Goal: Information Seeking & Learning: Learn about a topic

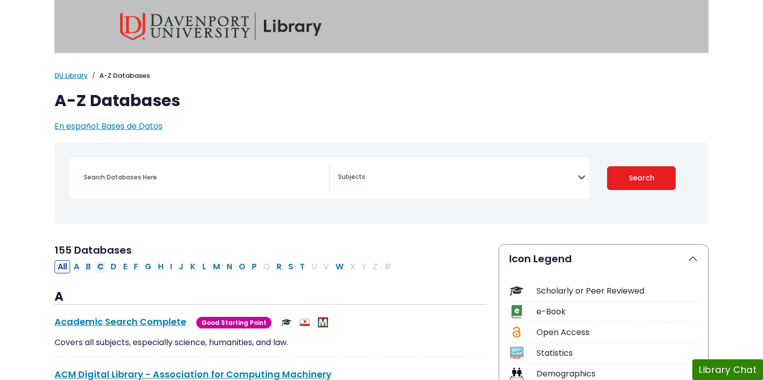
click at [101, 265] on button "C" at bounding box center [100, 266] width 13 height 13
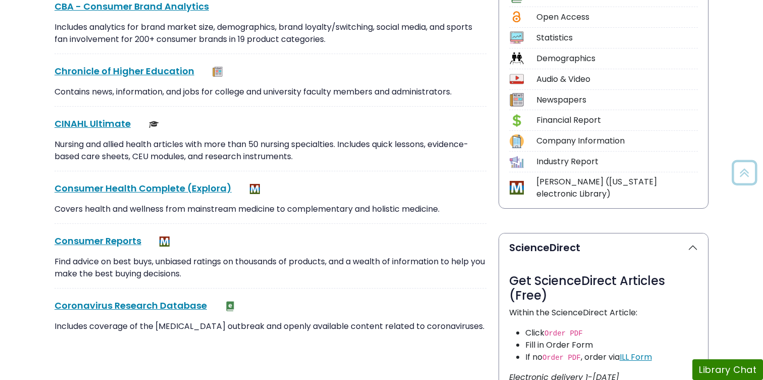
scroll to position [317, 0]
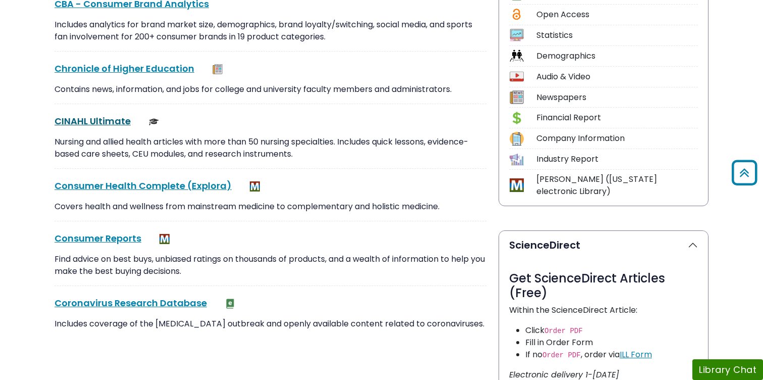
click at [119, 120] on link "CINAHL Ultimate This link opens in a new window" at bounding box center [93, 121] width 76 height 13
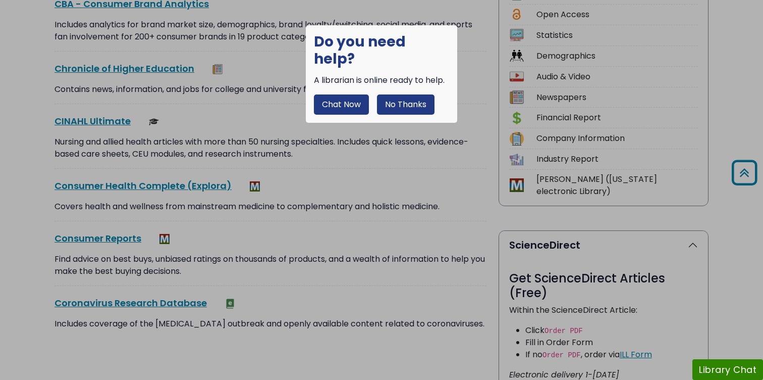
click at [408, 94] on button "No Thanks" at bounding box center [406, 104] width 58 height 20
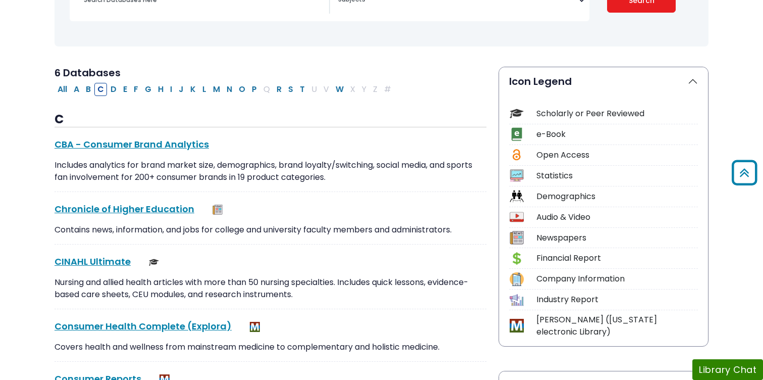
scroll to position [172, 0]
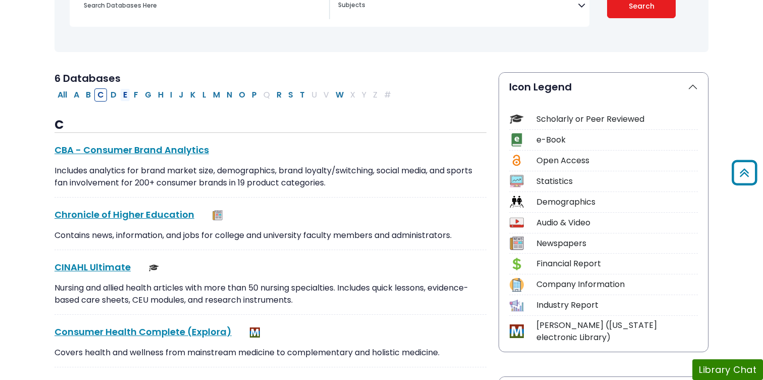
click at [127, 96] on button "E" at bounding box center [125, 94] width 10 height 13
select select "Database Subject Filter"
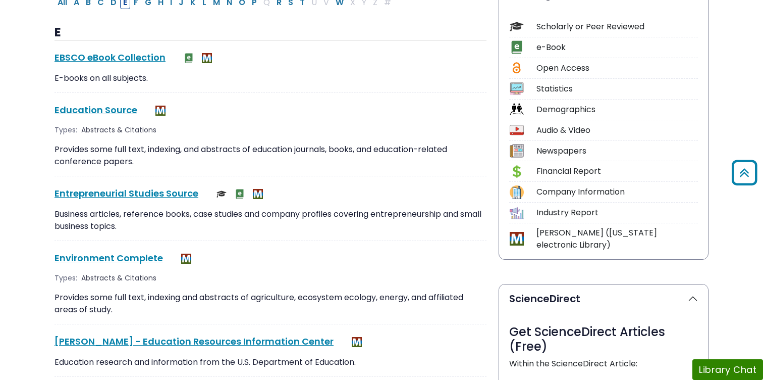
scroll to position [265, 0]
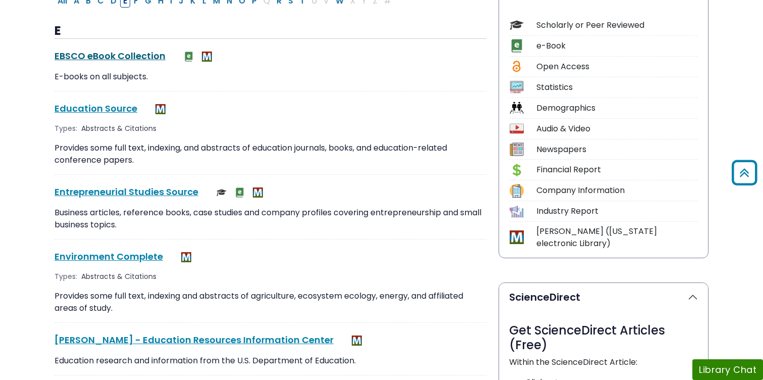
click at [131, 59] on link "EBSCO eBook Collection This link opens in a new window" at bounding box center [110, 55] width 111 height 13
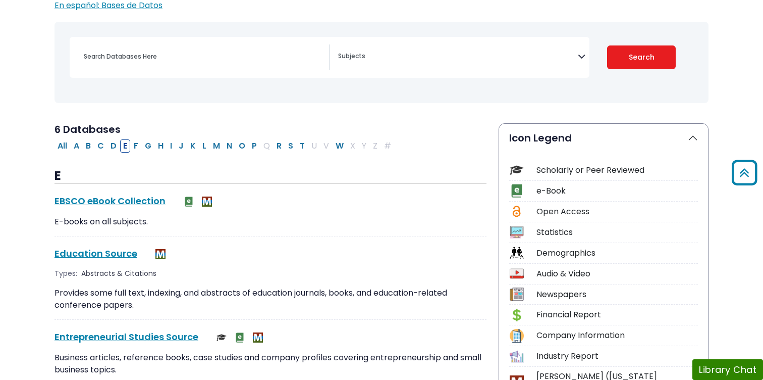
scroll to position [100, 0]
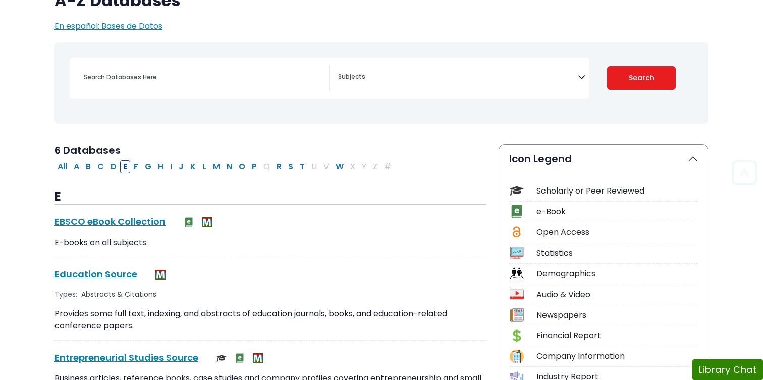
click at [406, 85] on span "Search filters" at bounding box center [458, 78] width 240 height 26
type textarea "nur"
select select "219076"
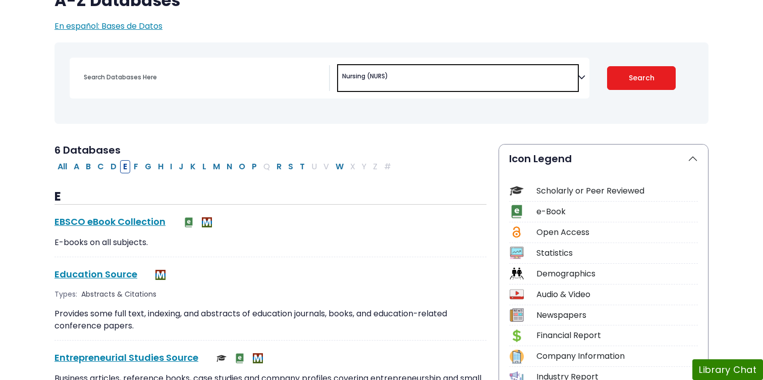
scroll to position [505, 0]
click at [625, 81] on button "Search" at bounding box center [641, 78] width 69 height 24
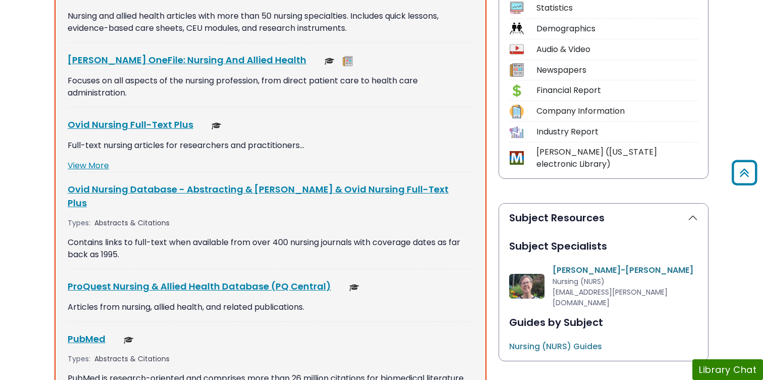
scroll to position [378, 0]
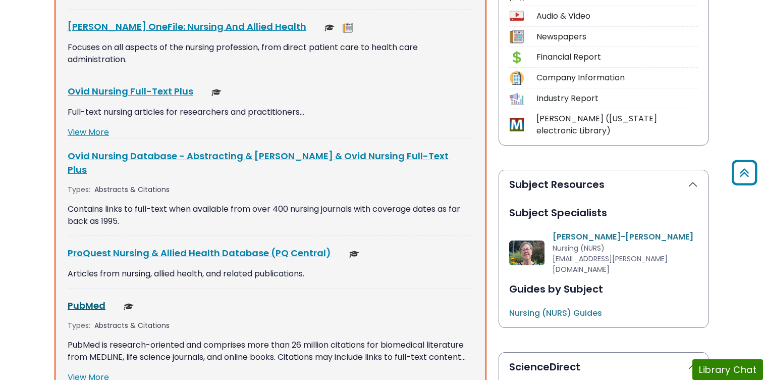
click at [93, 299] on link "PubMed This link opens in a new window" at bounding box center [87, 305] width 38 height 13
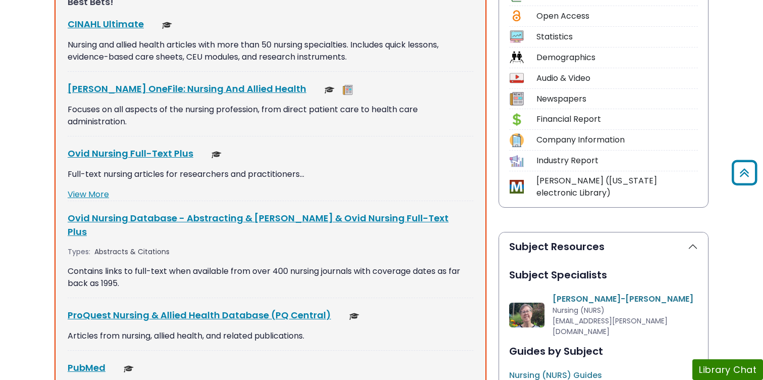
scroll to position [279, 0]
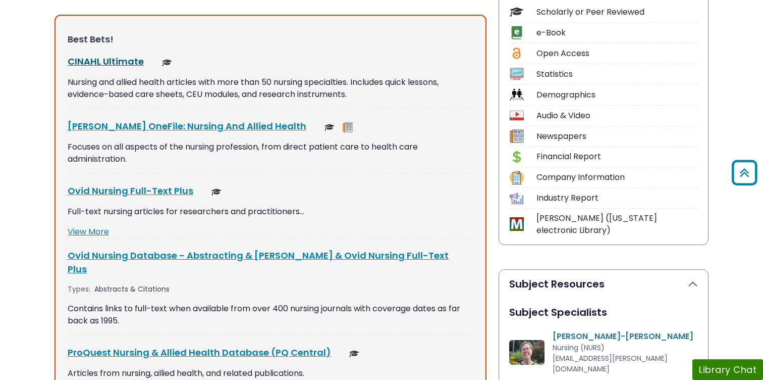
click at [129, 65] on link "CINAHL Ultimate This link opens in a new window" at bounding box center [106, 61] width 76 height 13
